Goal: Transaction & Acquisition: Purchase product/service

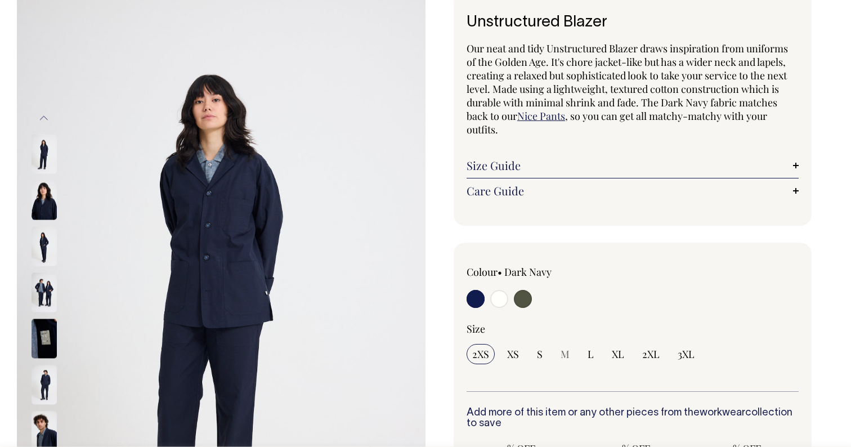
scroll to position [73, 0]
click at [235, 268] on img at bounding box center [221, 292] width 409 height 613
click at [45, 290] on img at bounding box center [44, 292] width 25 height 39
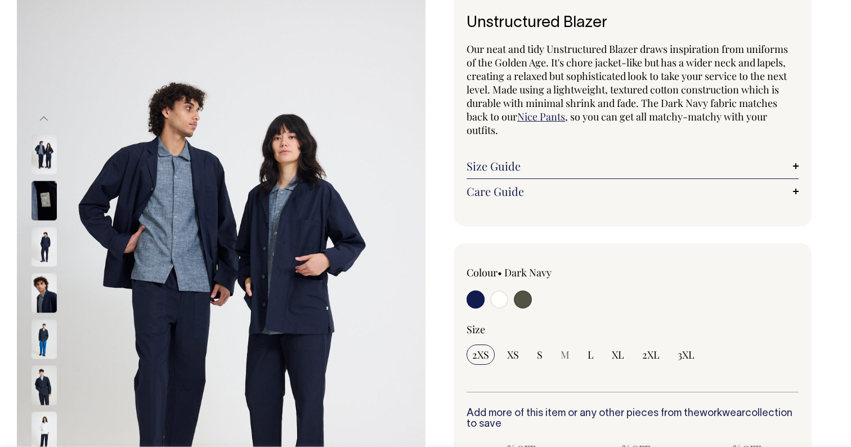
click at [46, 333] on img at bounding box center [44, 338] width 25 height 39
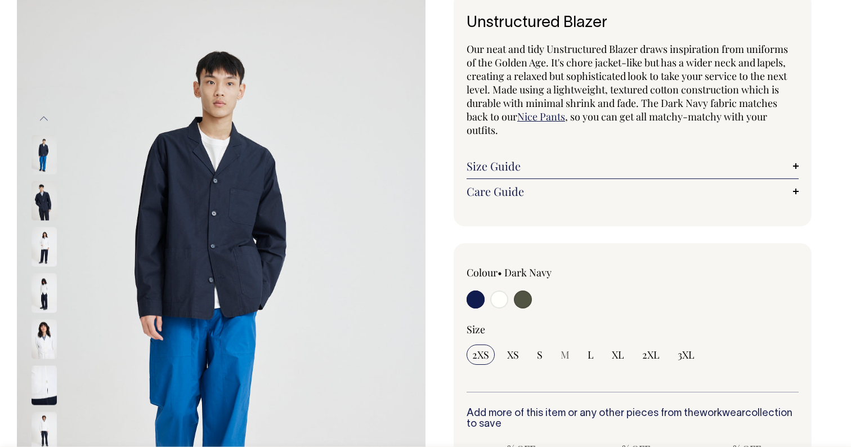
click at [520, 301] on input "radio" at bounding box center [523, 299] width 18 height 18
radio input "true"
select select "Olive"
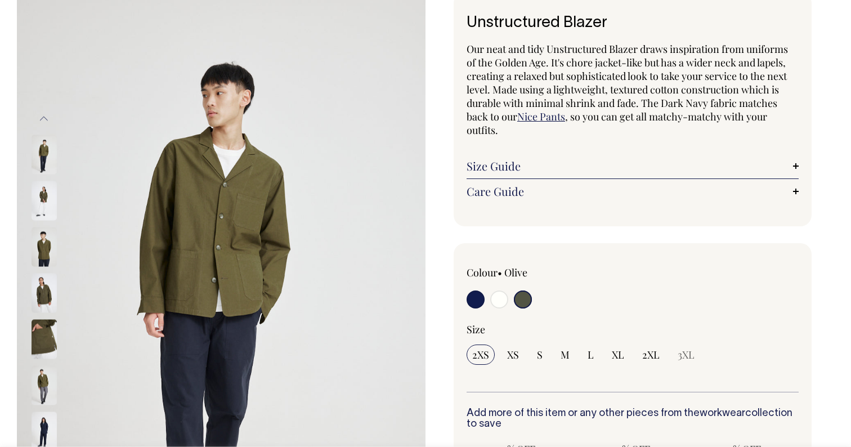
click at [480, 302] on input "radio" at bounding box center [476, 299] width 18 height 18
radio input "true"
select select "Dark Navy"
